Goal: Information Seeking & Learning: Learn about a topic

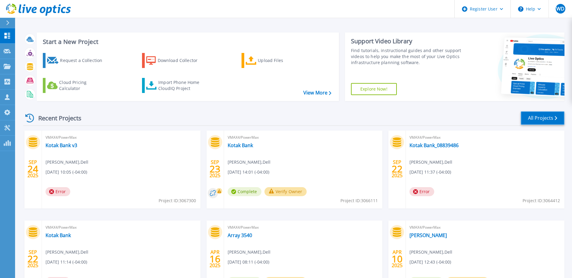
click at [541, 116] on link "All Projects" at bounding box center [542, 118] width 44 height 14
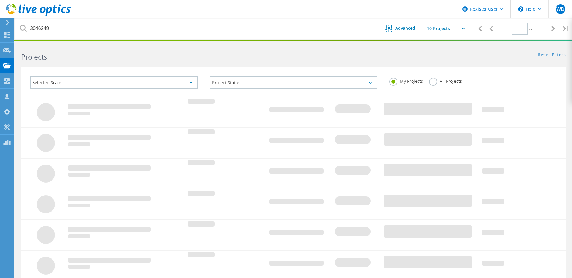
type input "1"
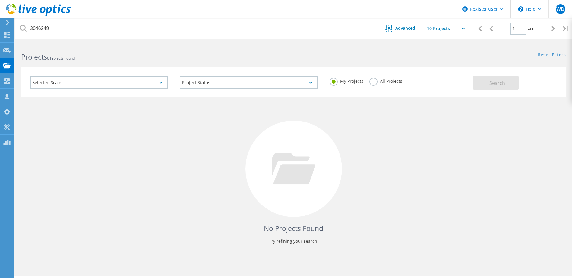
click at [372, 81] on label "All Projects" at bounding box center [385, 81] width 33 height 6
click at [0, 0] on input "All Projects" at bounding box center [0, 0] width 0 height 0
click at [489, 88] on button "Search" at bounding box center [495, 83] width 45 height 14
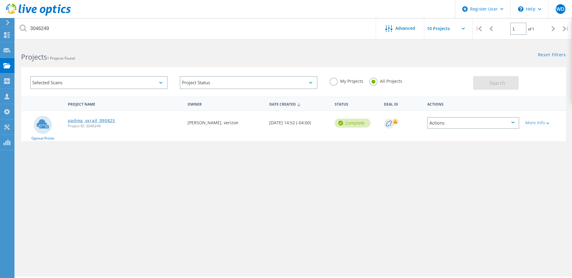
click at [90, 119] on link "padma_vxrail_090825" at bounding box center [91, 121] width 47 height 4
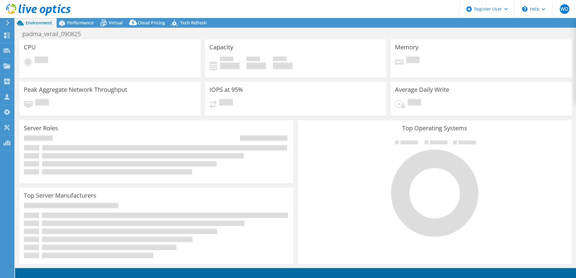
select select "USD"
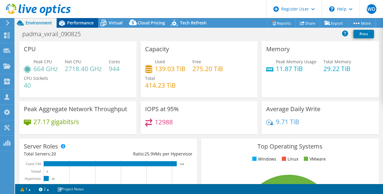
click at [81, 27] on div "Performance" at bounding box center [78, 23] width 42 height 10
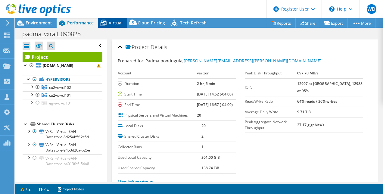
click at [115, 25] on span "Virtual" at bounding box center [116, 23] width 14 height 6
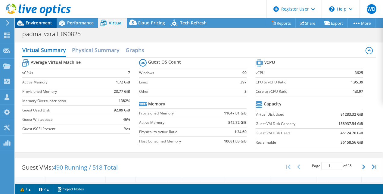
click at [36, 26] on div "Environment" at bounding box center [36, 23] width 42 height 10
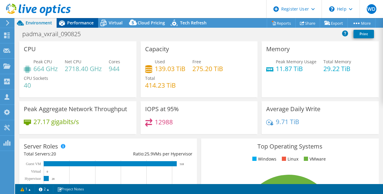
click at [89, 24] on span "Performance" at bounding box center [80, 23] width 27 height 6
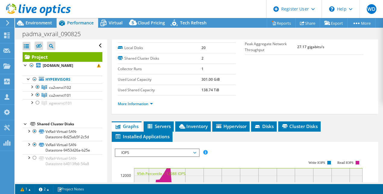
scroll to position [90, 0]
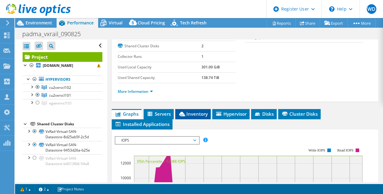
click at [200, 117] on span "Inventory" at bounding box center [193, 114] width 30 height 6
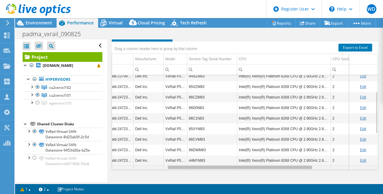
scroll to position [0, 0]
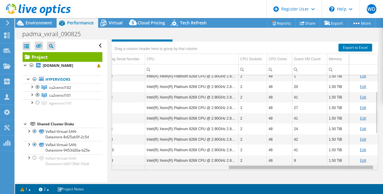
drag, startPoint x: 250, startPoint y: 166, endPoint x: 382, endPoint y: 147, distance: 133.9
click at [382, 147] on body "WD Dell User William Ducker William.Ducker@dell.com Dell My Profile Log Out \n …" at bounding box center [191, 97] width 383 height 194
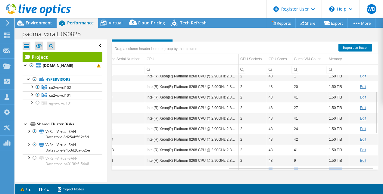
drag, startPoint x: 256, startPoint y: 166, endPoint x: 261, endPoint y: 168, distance: 5.7
click at [261, 168] on div "cu2vxr102af.ibx.jetblue.com Hypervisor VMware ESXi 7.0.3 build-23794027 Dell In…" at bounding box center [245, 122] width 266 height 94
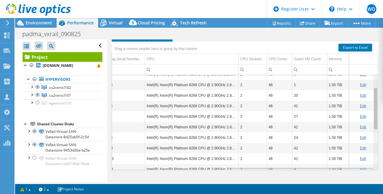
scroll to position [21, 209]
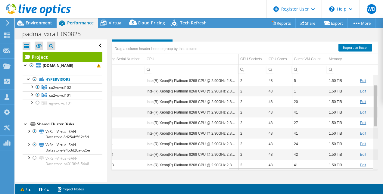
drag, startPoint x: 373, startPoint y: 112, endPoint x: 375, endPoint y: 102, distance: 10.5
click at [375, 102] on body "WD Dell User William Ducker William.Ducker@dell.com Dell My Profile Log Out \n …" at bounding box center [191, 97] width 383 height 194
